Goal: Information Seeking & Learning: Learn about a topic

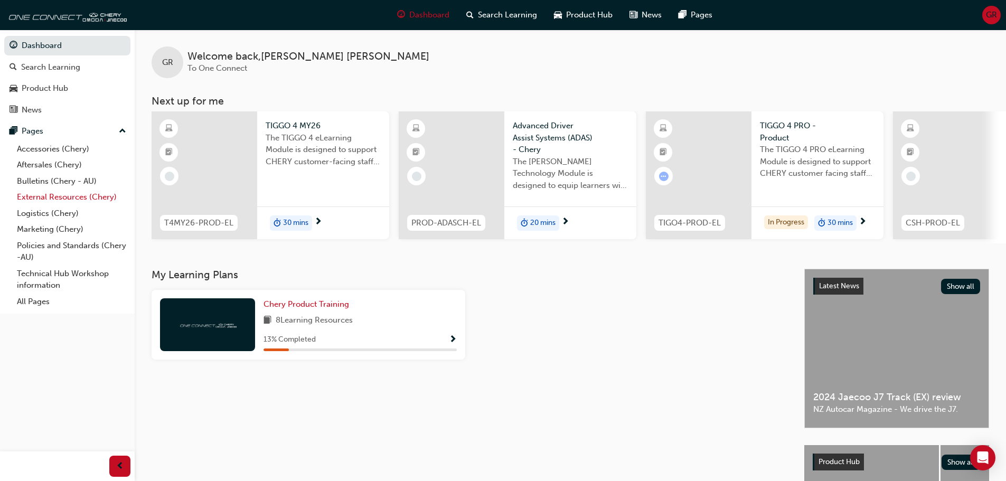
click at [46, 193] on link "External Resources (Chery)" at bounding box center [72, 197] width 118 height 16
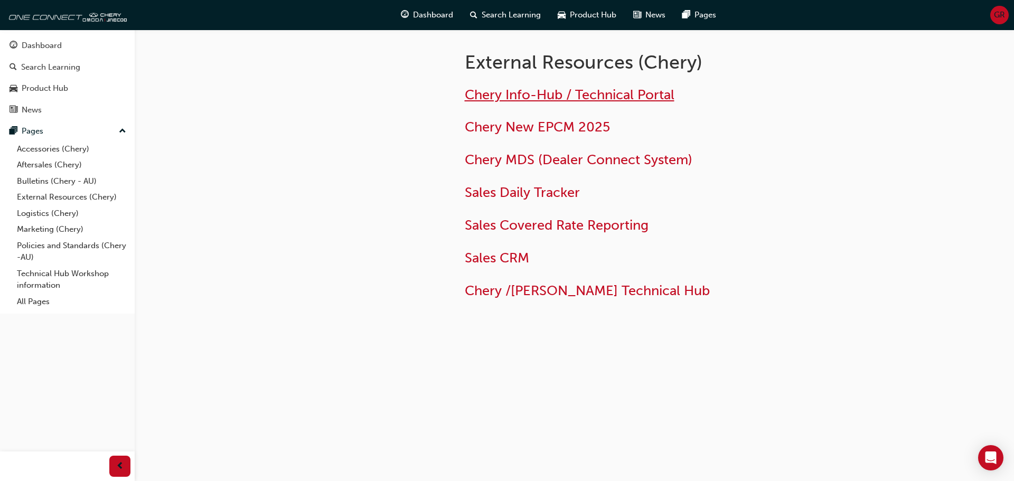
click at [522, 93] on span "Chery Info-Hub / Technical Portal" at bounding box center [570, 95] width 210 height 16
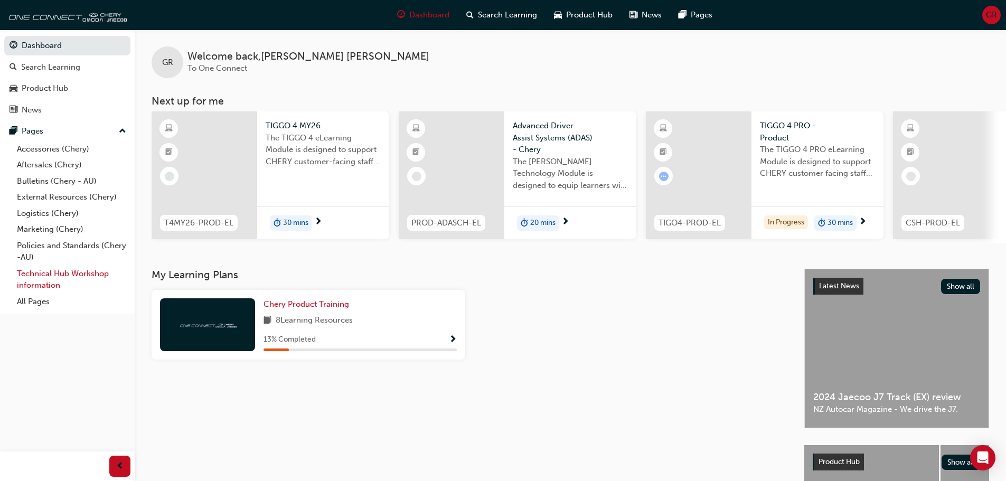
click at [44, 285] on link "Technical Hub Workshop information" at bounding box center [72, 280] width 118 height 28
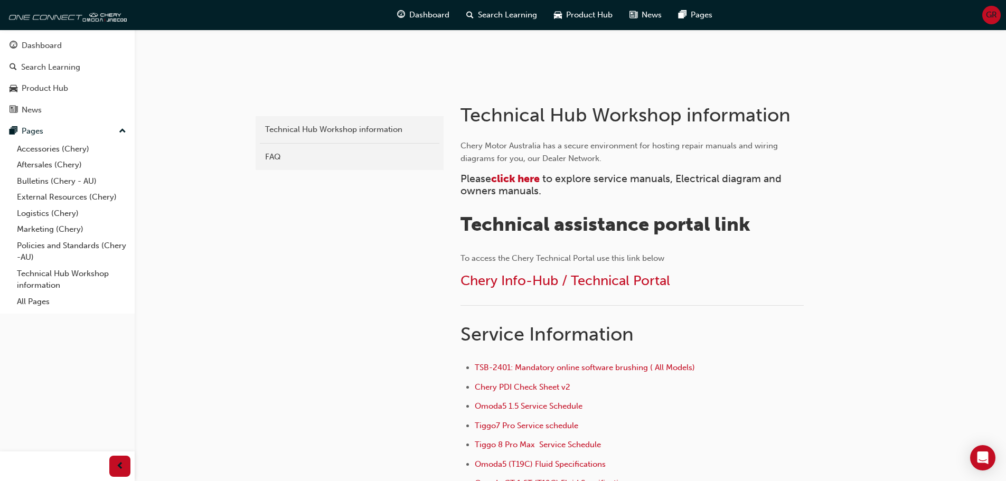
scroll to position [211, 0]
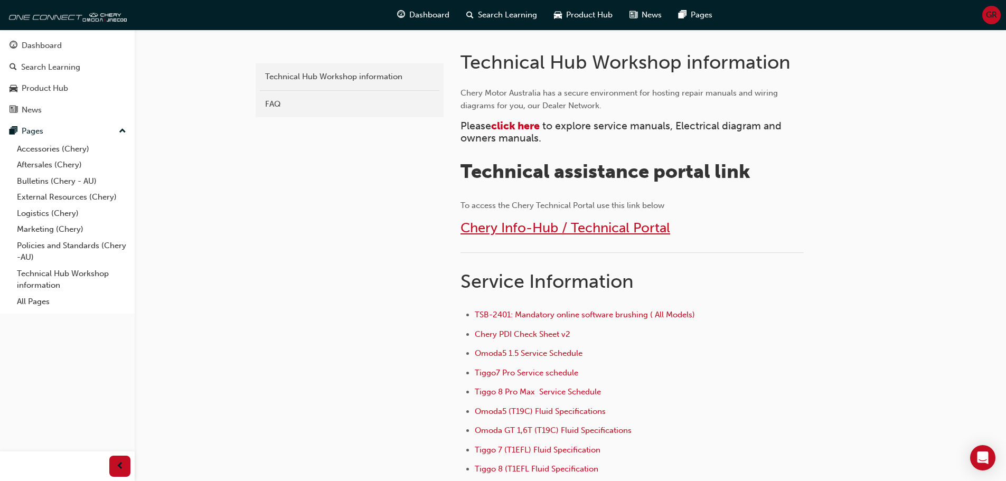
click at [549, 226] on span "Chery Info-Hub / Technical Portal" at bounding box center [566, 228] width 210 height 16
